Goal: Find contact information: Find contact information

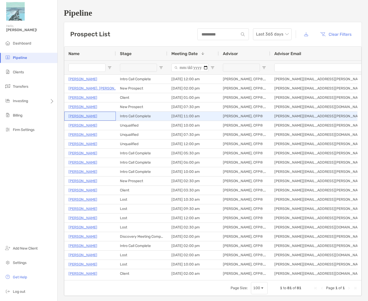
click at [81, 114] on p "[PERSON_NAME]" at bounding box center [83, 116] width 29 height 6
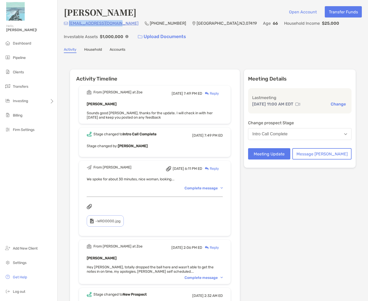
drag, startPoint x: 117, startPoint y: 23, endPoint x: 69, endPoint y: 23, distance: 47.7
click at [69, 23] on div "jennifernj10@gmail.com (973) 307-0372 Hamburg , NJ , 07419 Age 66 Household Inc…" at bounding box center [213, 31] width 298 height 22
